Goal: Book appointment/travel/reservation

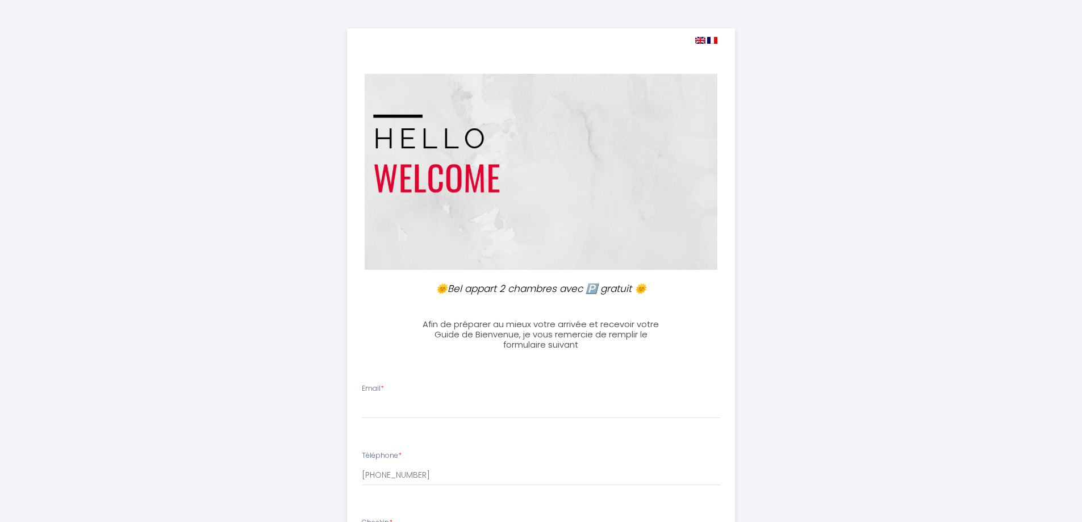
select select
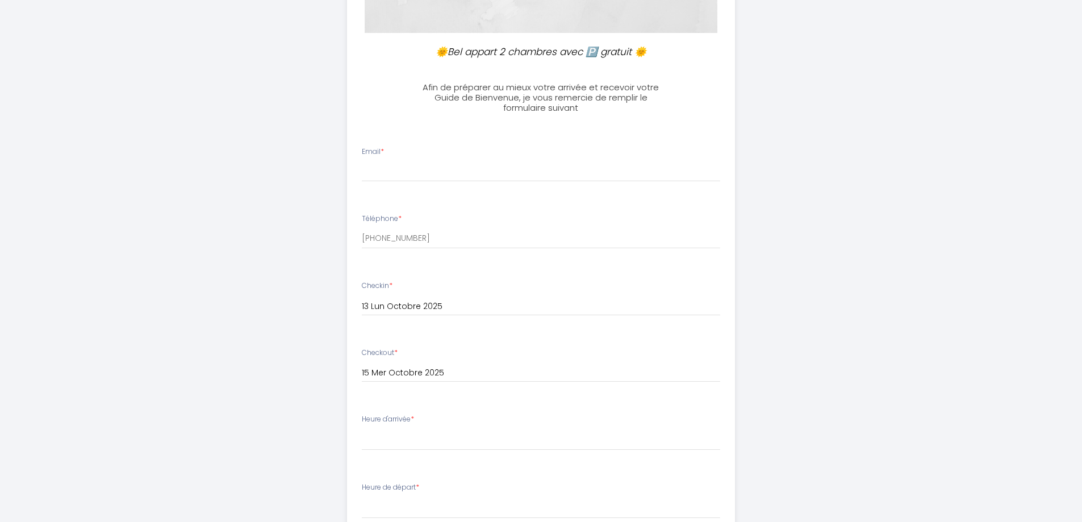
scroll to position [284, 0]
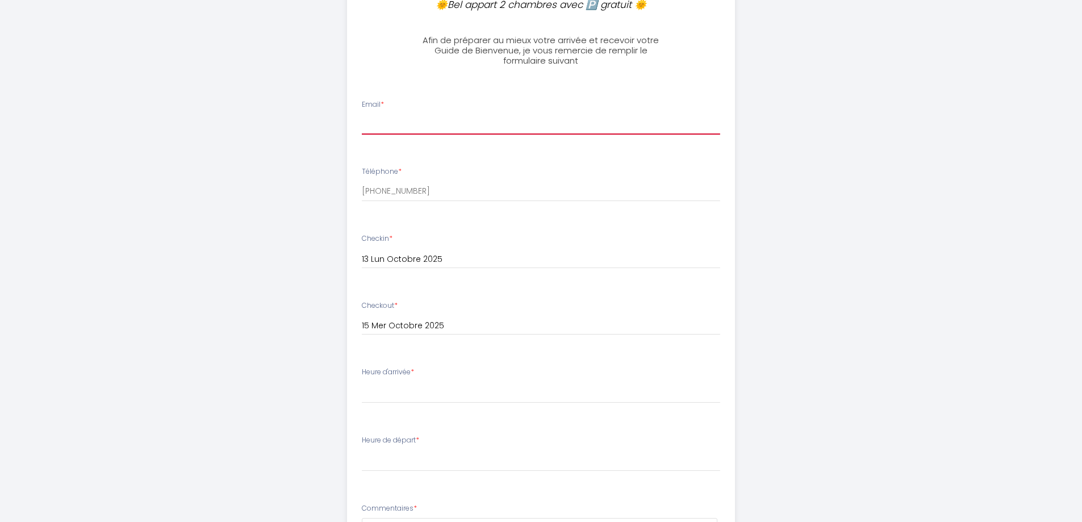
click at [377, 127] on input "Email *" at bounding box center [541, 124] width 358 height 20
type input "[PERSON_NAME][EMAIL_ADDRESS][DOMAIN_NAME]"
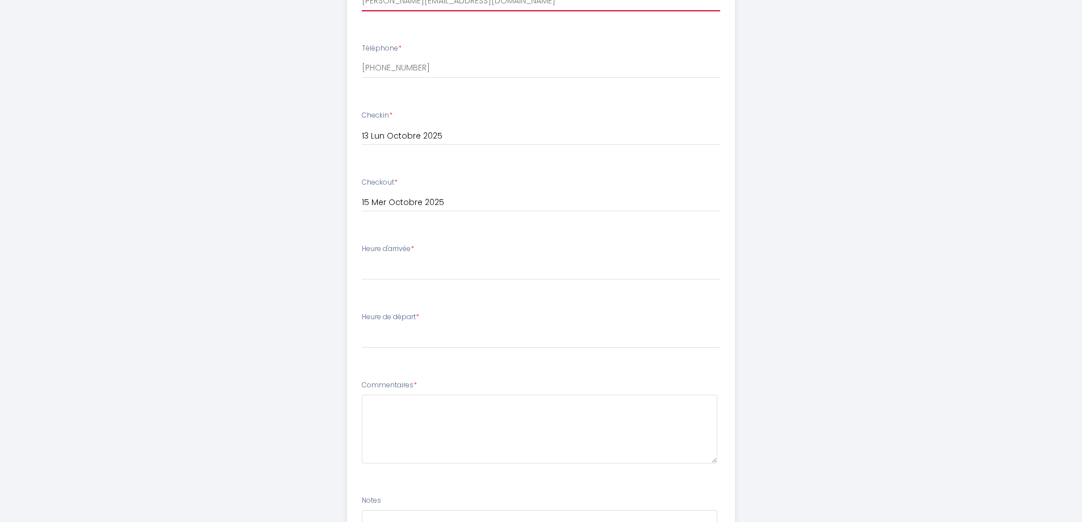
scroll to position [454, 0]
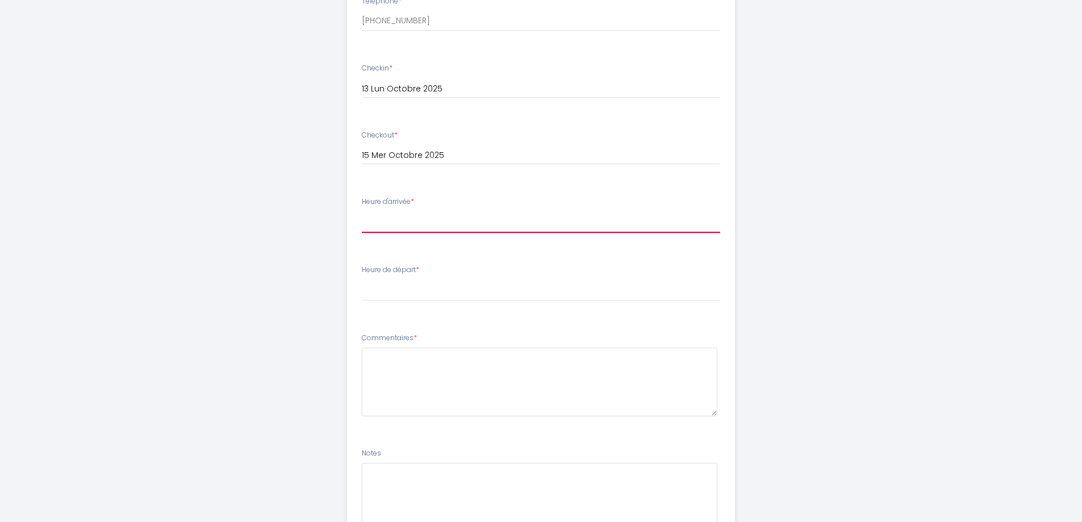
click at [376, 226] on select "14:00 14:30 15:00 15:30 16:00 16:30 17:00 17:30 18:00 18:30 19:00 19:30 20:00 2…" at bounding box center [541, 222] width 358 height 22
select select "17:00"
click at [362, 211] on select "14:00 14:30 15:00 15:30 16:00 16:30 17:00 17:30 18:00 18:30 19:00 19:30 20:00 2…" at bounding box center [541, 222] width 358 height 22
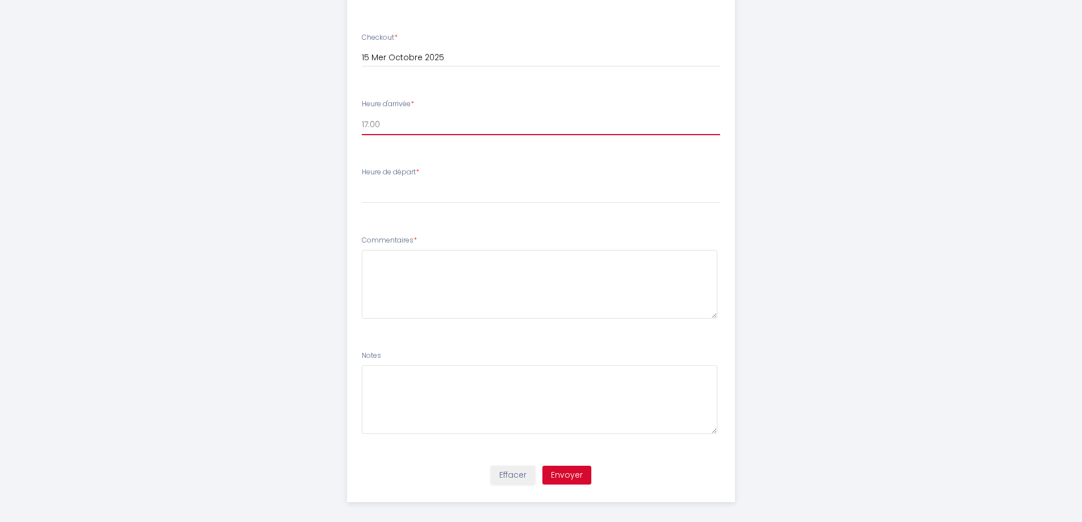
scroll to position [561, 0]
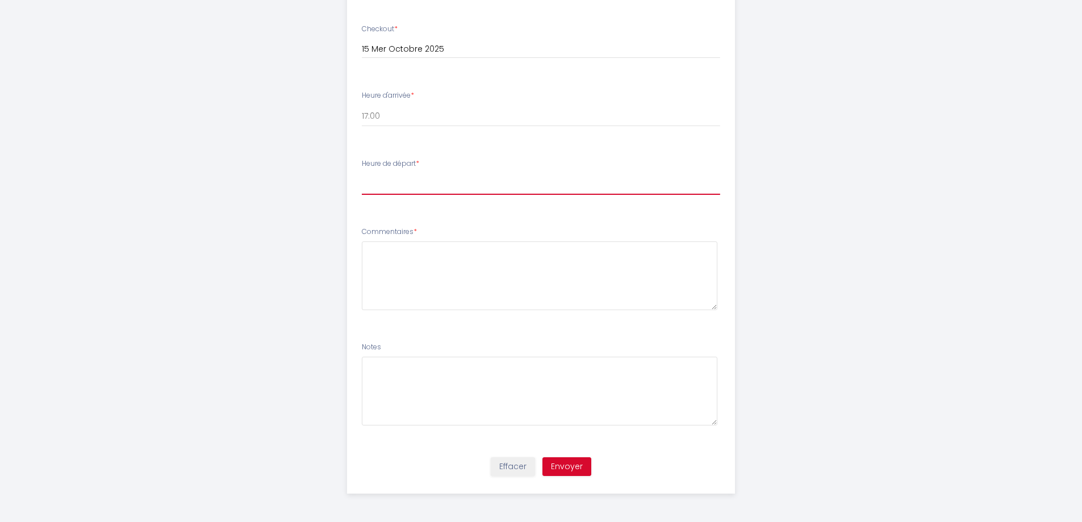
click at [371, 187] on select "00:00 00:30 01:00 01:30 02:00 02:30 03:00 03:30 04:00 04:30 05:00 05:30 06:00 0…" at bounding box center [541, 184] width 358 height 22
select select "08:00"
click at [362, 173] on select "00:00 00:30 01:00 01:30 02:00 02:30 03:00 03:30 04:00 04:30 05:00 05:30 06:00 0…" at bounding box center [541, 184] width 358 height 22
click at [561, 460] on button "Envoyer" at bounding box center [567, 466] width 49 height 19
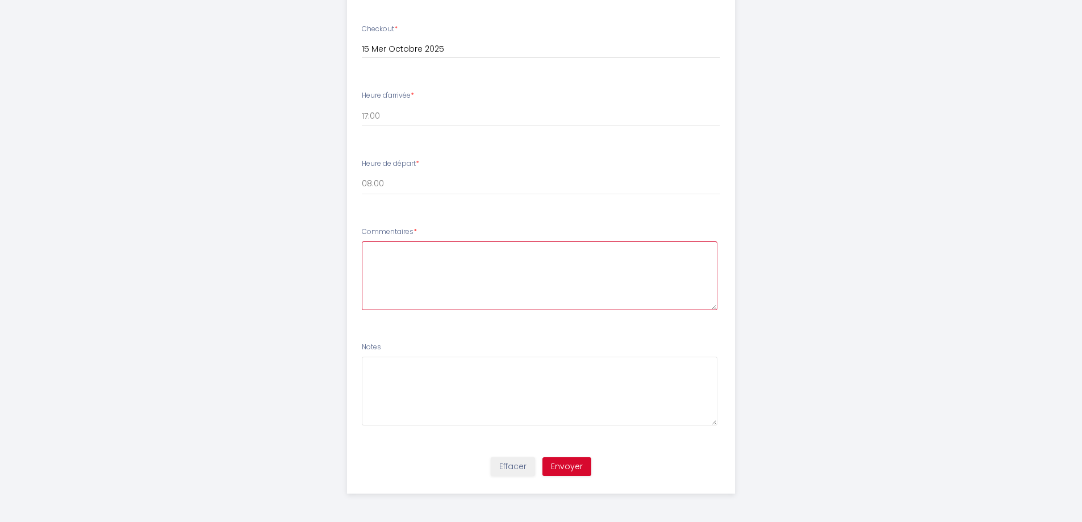
click at [390, 258] on textarea at bounding box center [540, 275] width 356 height 69
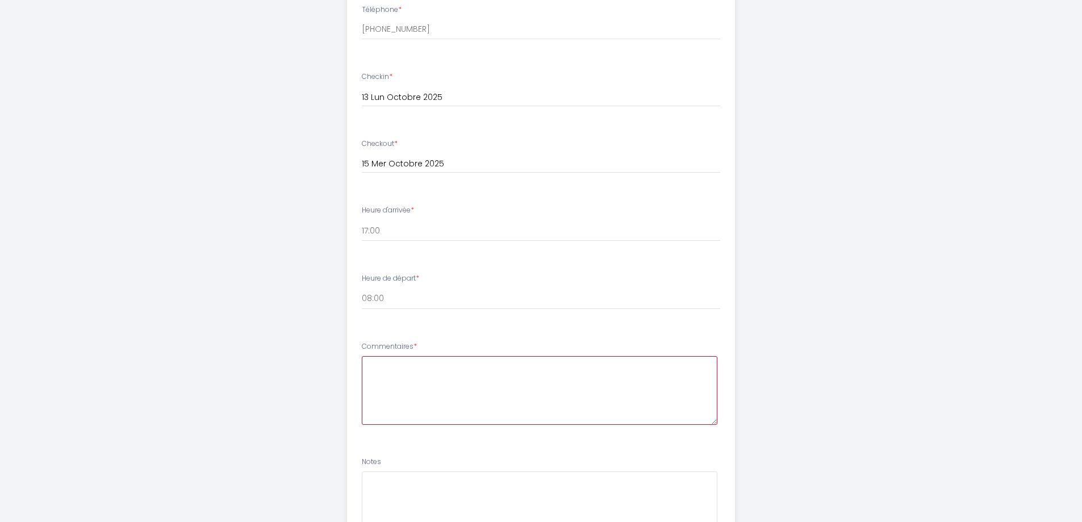
scroll to position [447, 0]
click at [395, 368] on textarea at bounding box center [540, 389] width 356 height 69
drag, startPoint x: 543, startPoint y: 363, endPoint x: 278, endPoint y: 353, distance: 264.4
click at [278, 353] on div "🌞Bel appart 2 chambres avec 🅿️ gratuit 🌞 Afin de préparer au mieux votre arrivé…" at bounding box center [542, 94] width 582 height 1083
type textarea "Merci de préciser les modalités d'accès"
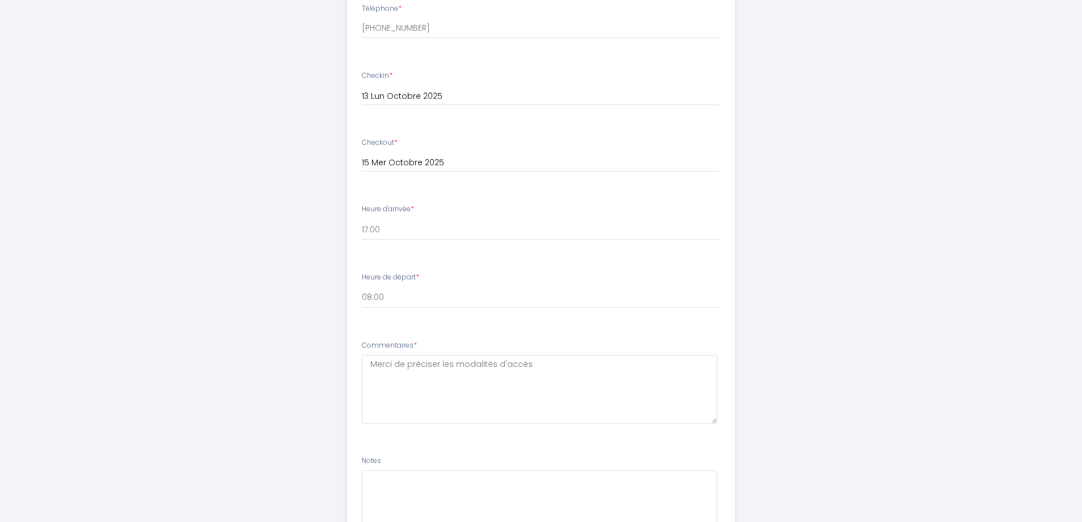
click at [466, 281] on div "Heure de départ * 00:00 00:30 01:00 01:30 02:00 02:30 03:00 03:30 04:00 04:30 0…" at bounding box center [541, 290] width 358 height 36
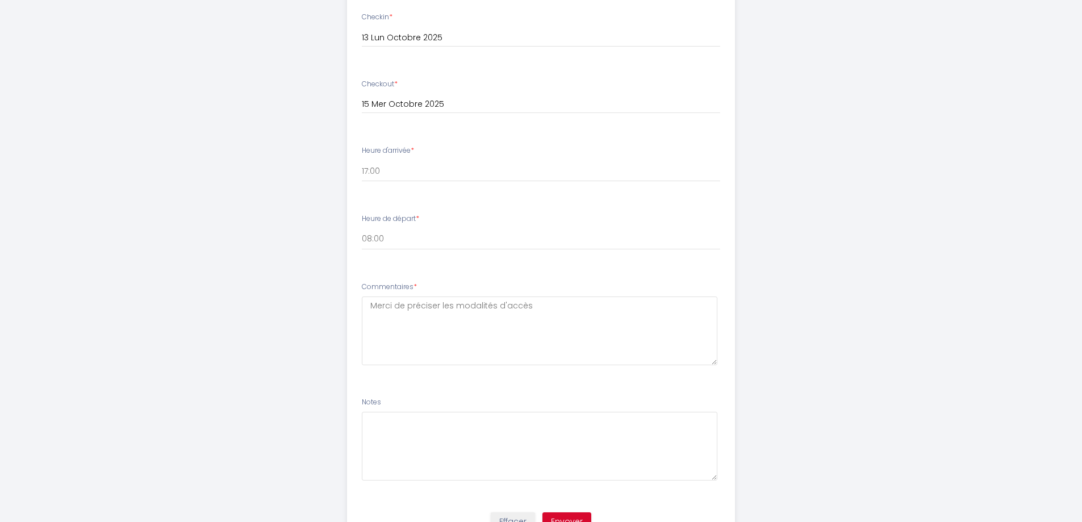
scroll to position [561, 0]
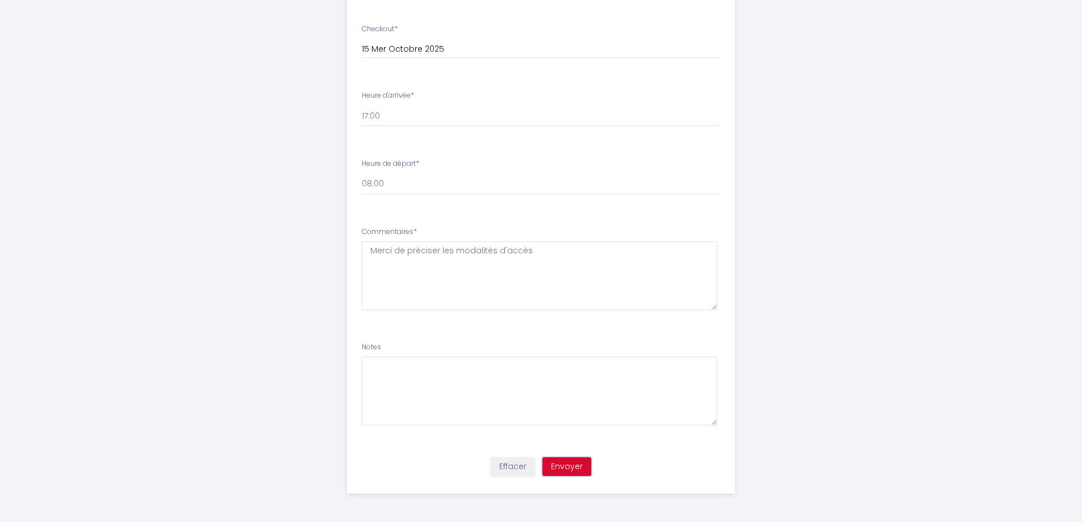
click at [576, 467] on button "Envoyer" at bounding box center [567, 466] width 49 height 19
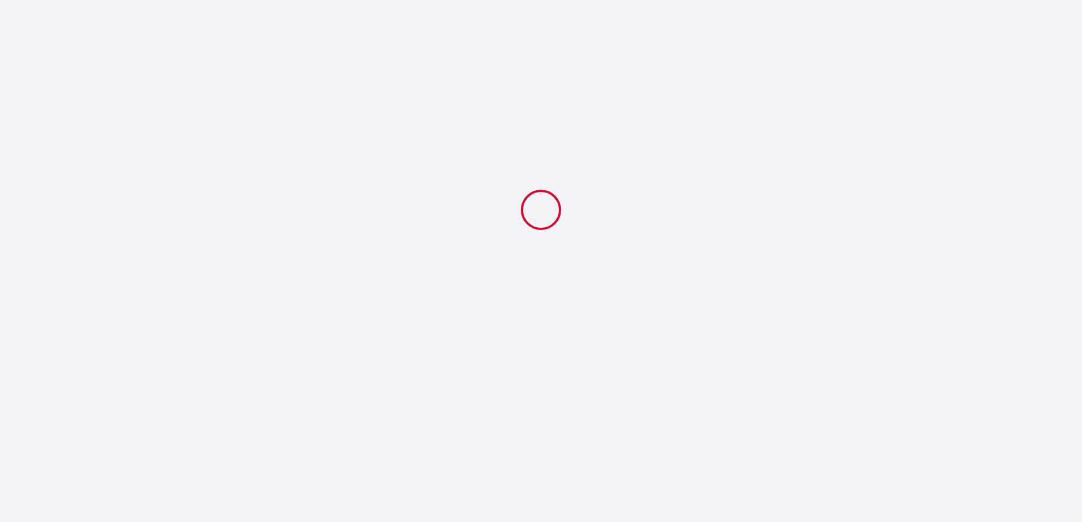
select select "17:00"
select select "08:00"
